Goal: Find specific page/section: Find specific page/section

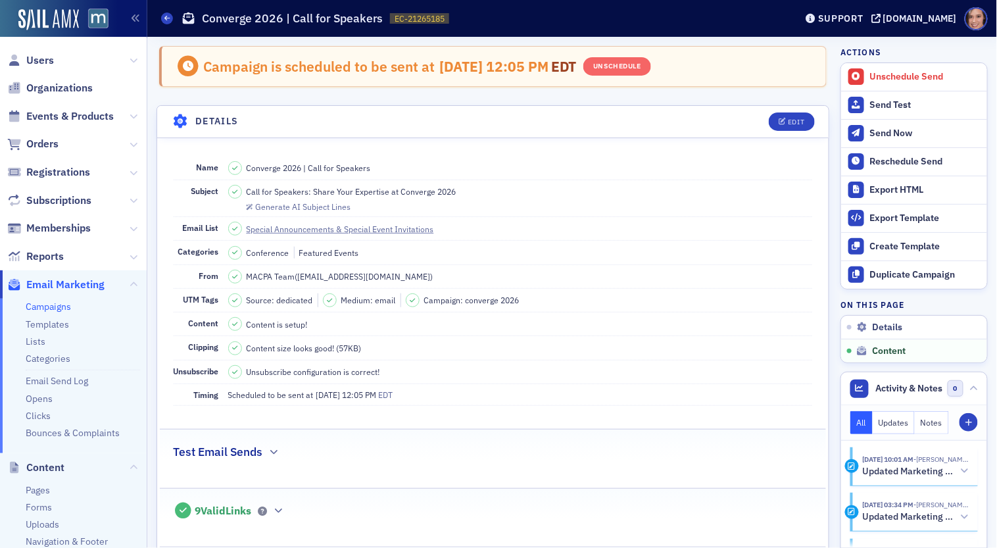
scroll to position [1012, 0]
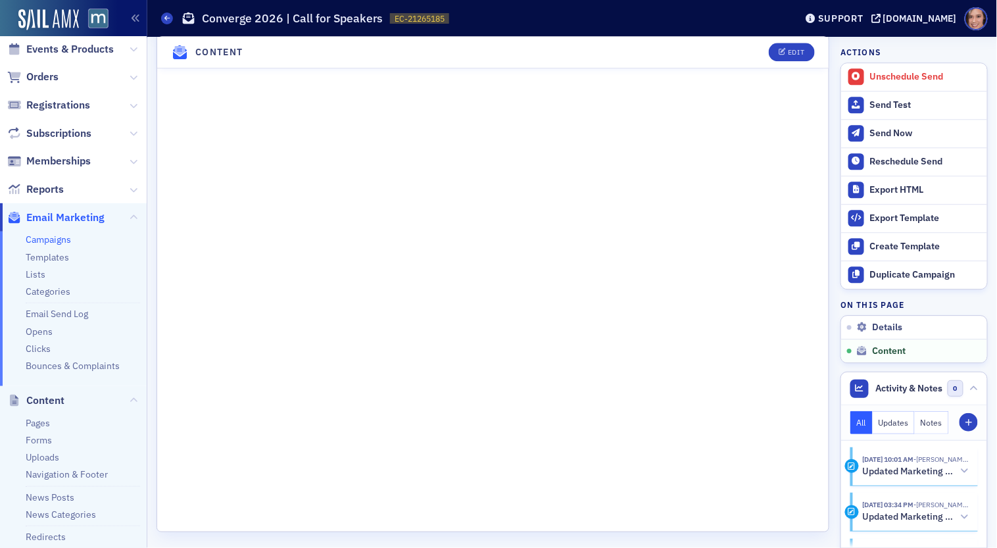
click at [54, 241] on link "Campaigns" at bounding box center [48, 240] width 45 height 12
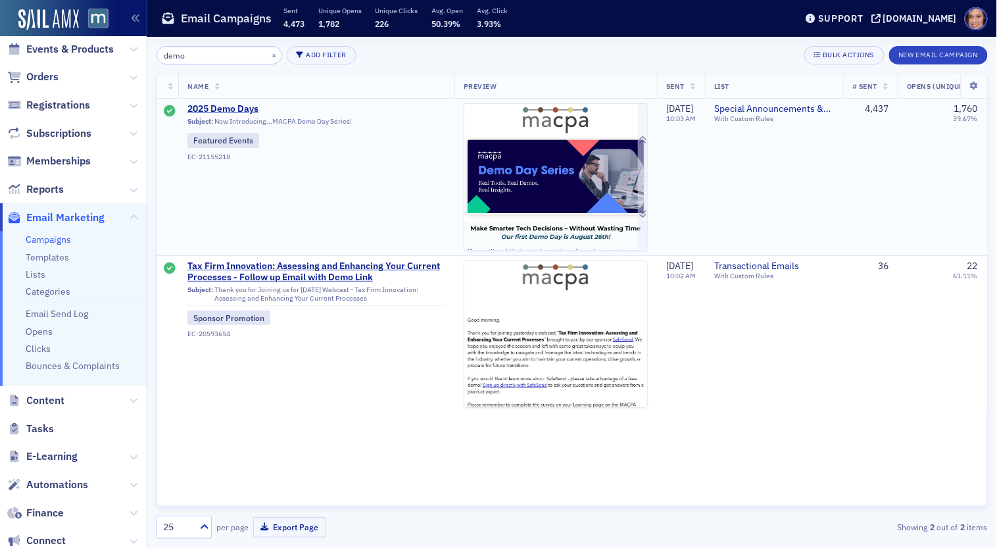
type input "demo"
click at [530, 147] on img at bounding box center [555, 490] width 183 height 773
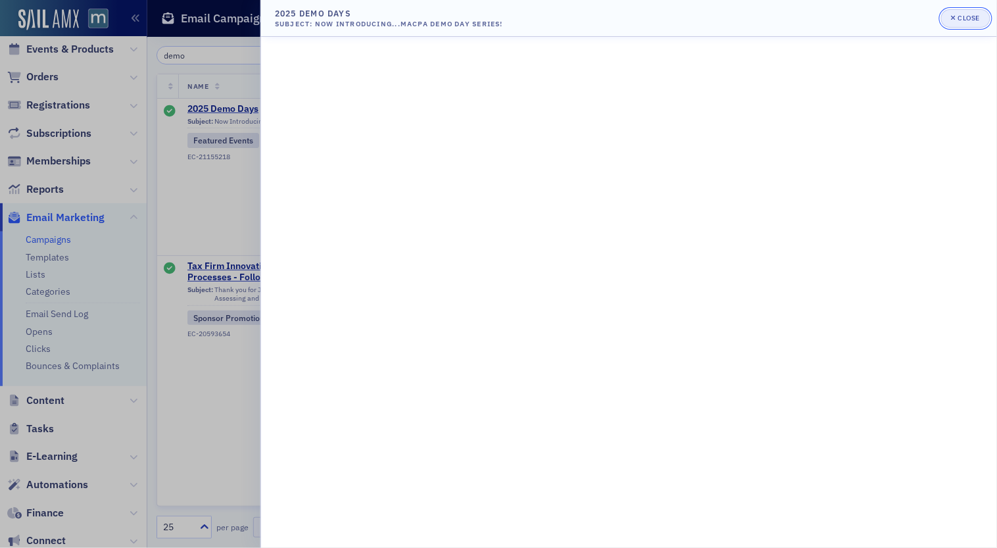
click at [962, 11] on button "Close" at bounding box center [965, 18] width 49 height 18
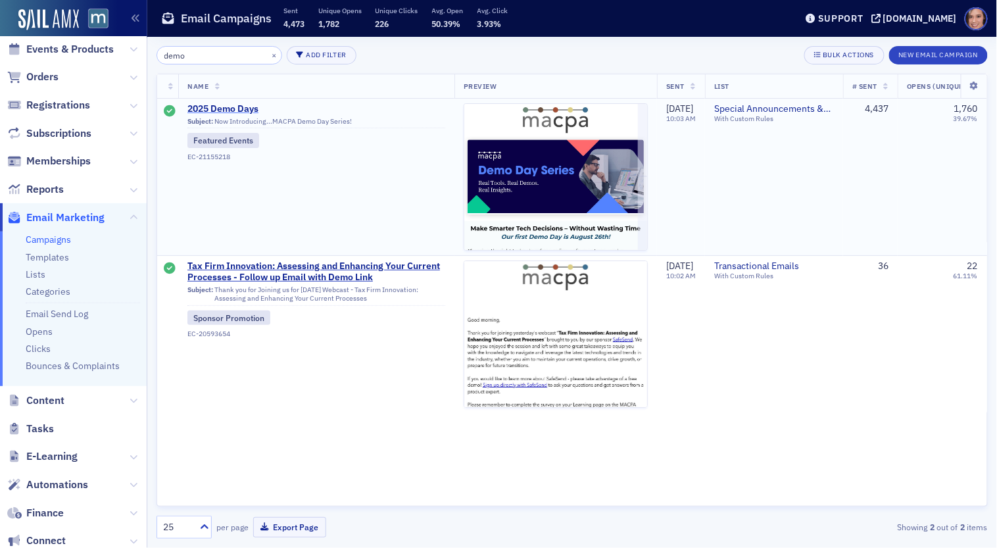
click at [203, 110] on span "2025 Demo Days" at bounding box center [317, 109] width 258 height 12
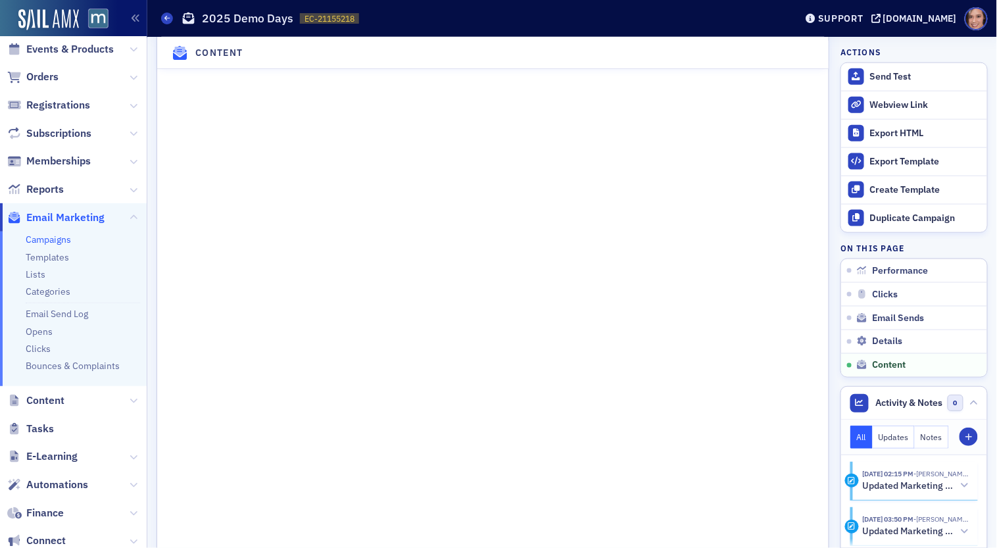
scroll to position [1934, 0]
